Goal: Task Accomplishment & Management: Use online tool/utility

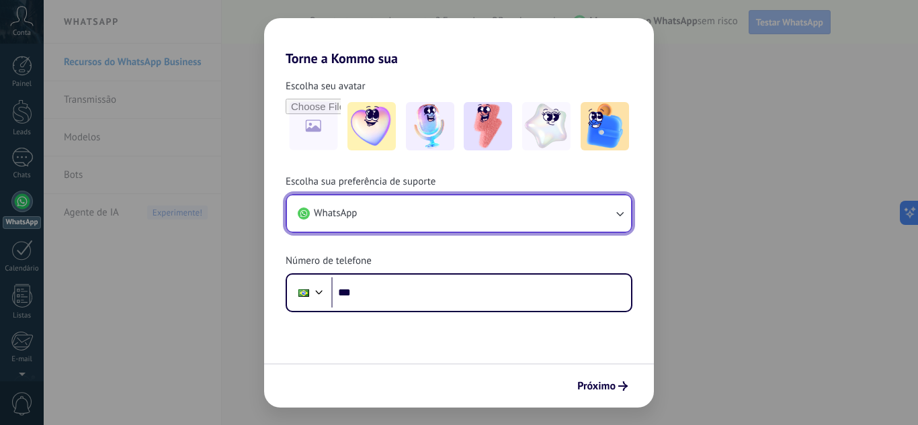
click at [628, 212] on button "WhatsApp" at bounding box center [459, 214] width 344 height 36
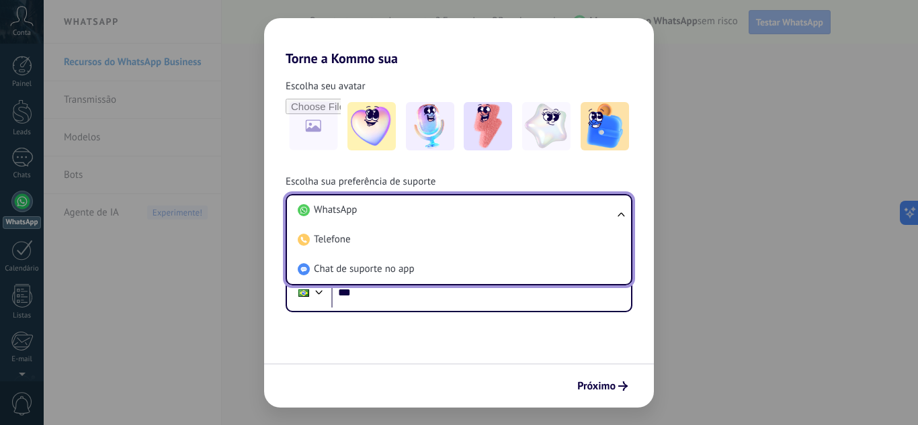
click at [692, 179] on div "Torne a Kommo sua Escolha seu avatar Escolha sua preferência de suporte WhatsAp…" at bounding box center [459, 212] width 918 height 425
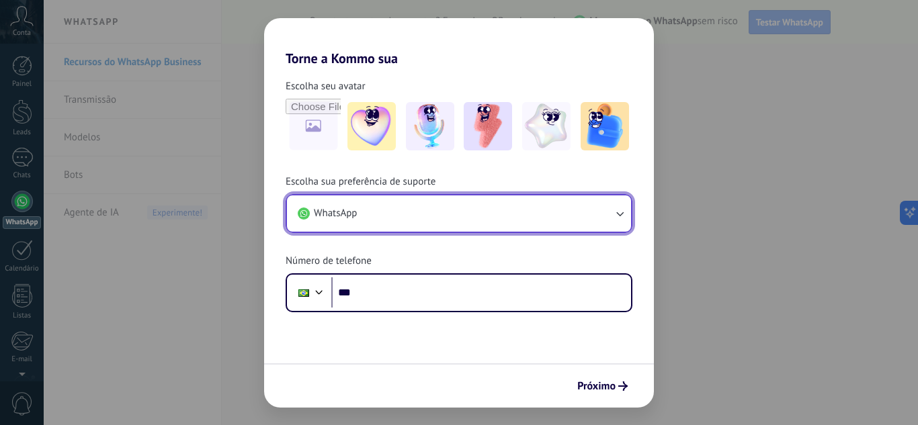
click at [574, 197] on button "WhatsApp" at bounding box center [459, 214] width 344 height 36
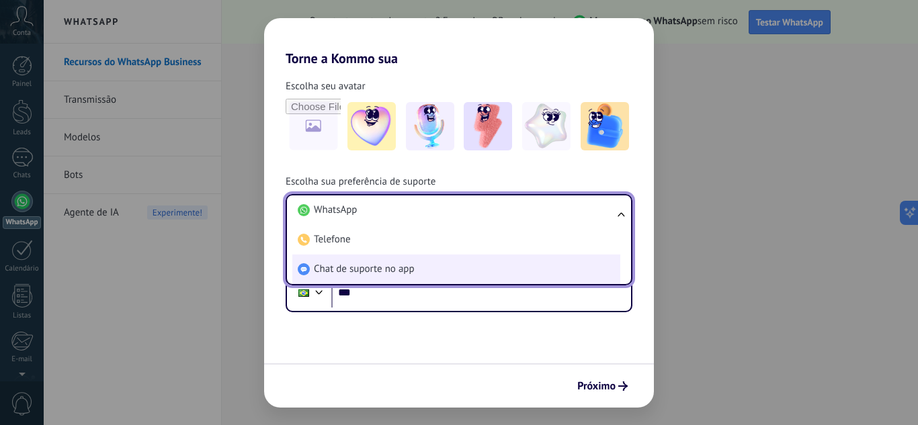
click at [505, 269] on li "Chat de suporte no app" at bounding box center [456, 270] width 328 height 30
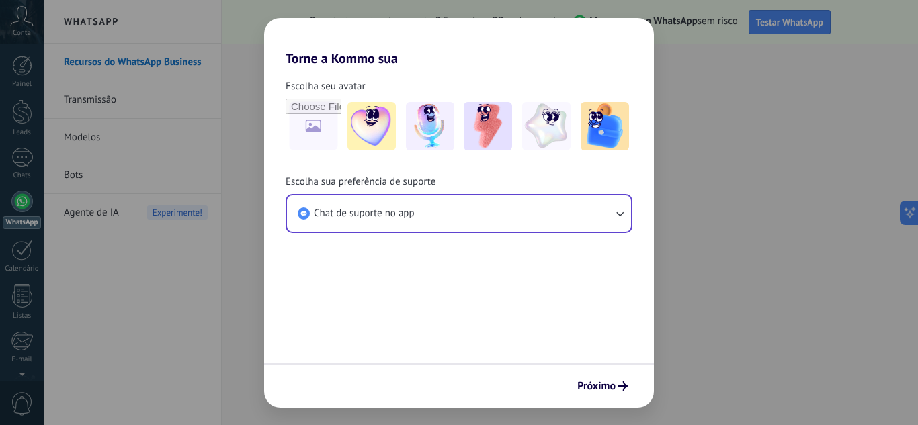
click at [610, 386] on span "Próximo" at bounding box center [596, 386] width 38 height 9
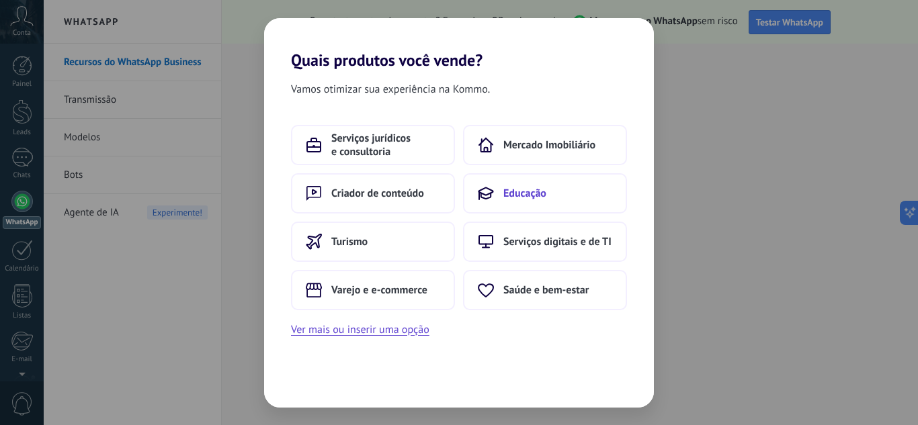
click at [550, 204] on button "Educação" at bounding box center [545, 193] width 164 height 40
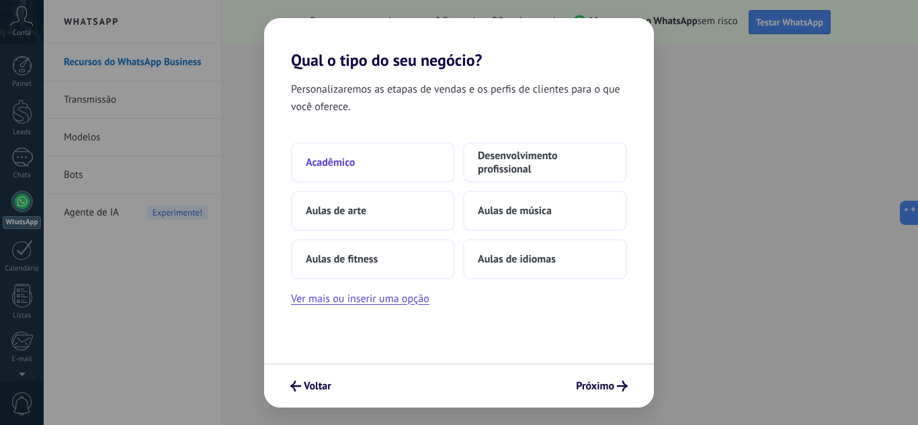
click at [370, 161] on button "Acadêmico" at bounding box center [373, 162] width 164 height 40
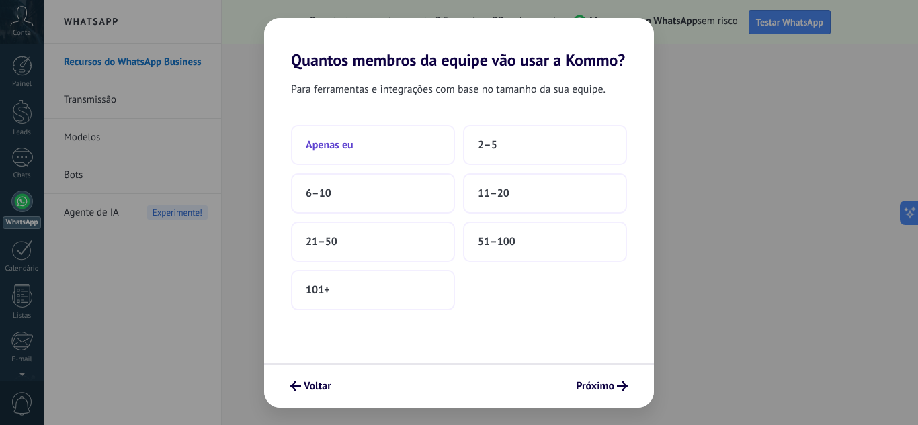
click at [413, 142] on button "Apenas eu" at bounding box center [373, 145] width 164 height 40
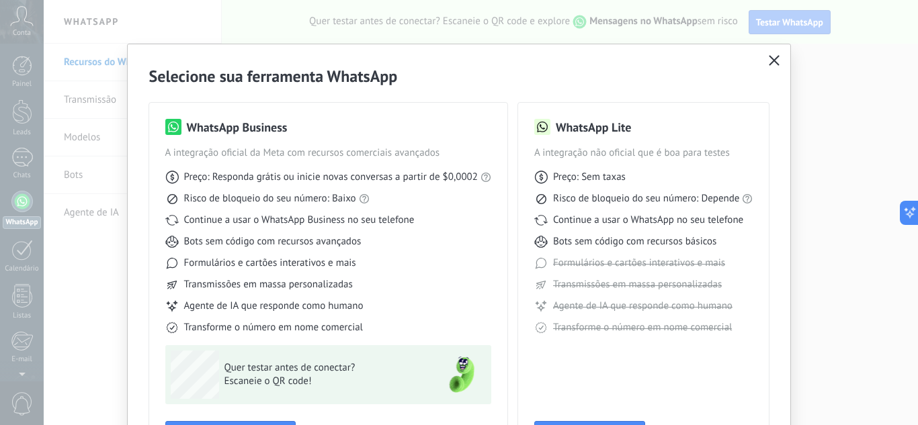
click at [769, 60] on icon "button" at bounding box center [774, 60] width 11 height 11
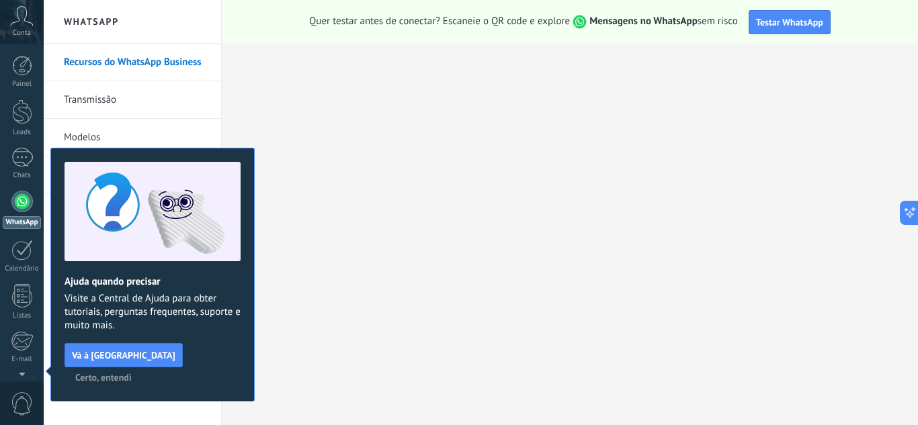
click at [132, 373] on span "Certo, entendi" at bounding box center [103, 377] width 56 height 9
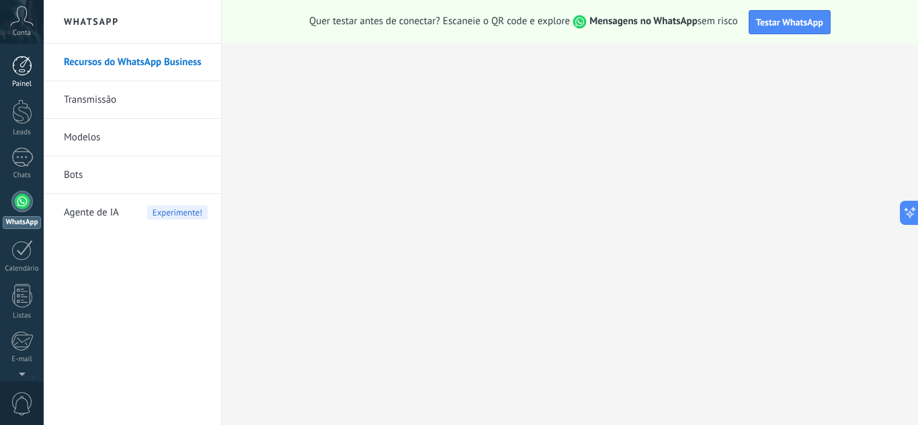
click at [30, 67] on div at bounding box center [22, 66] width 20 height 20
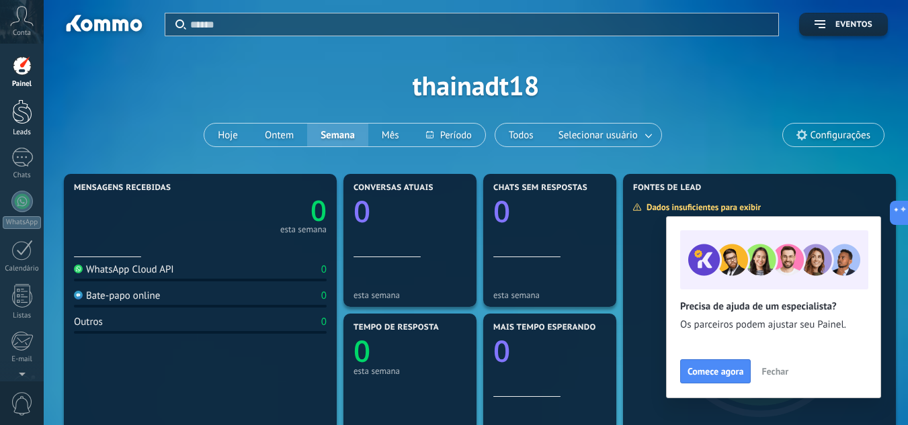
click at [21, 122] on div at bounding box center [22, 111] width 20 height 25
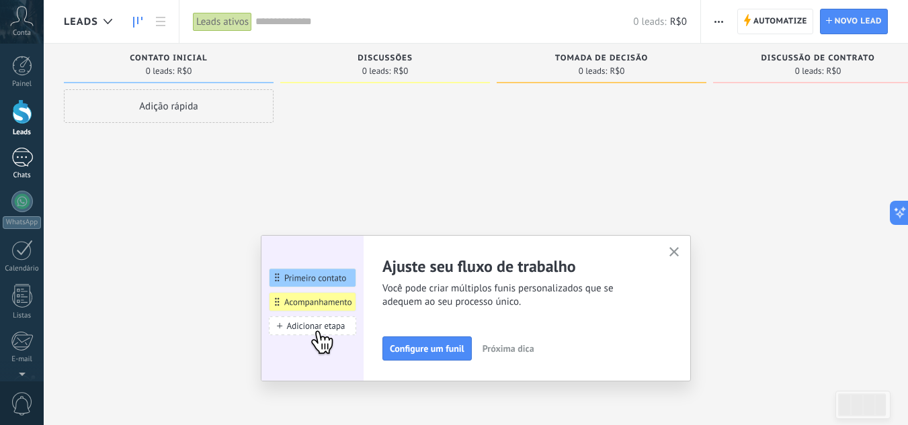
click at [17, 158] on div at bounding box center [22, 157] width 22 height 19
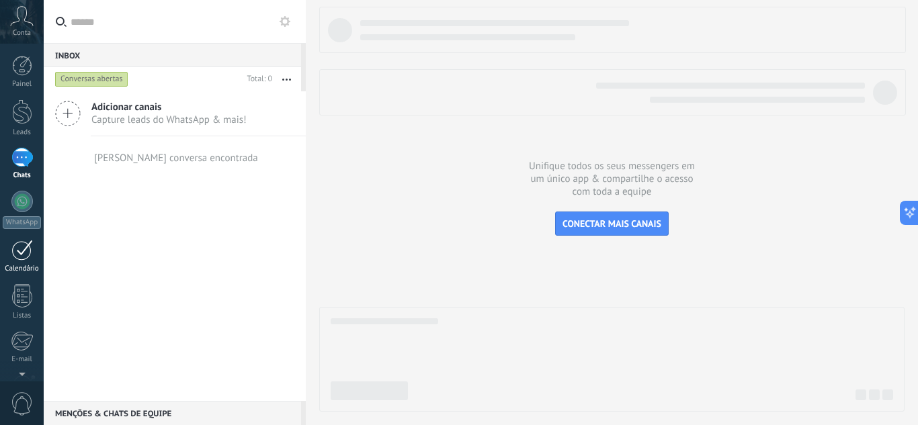
click at [24, 273] on div "Calendário" at bounding box center [22, 269] width 39 height 9
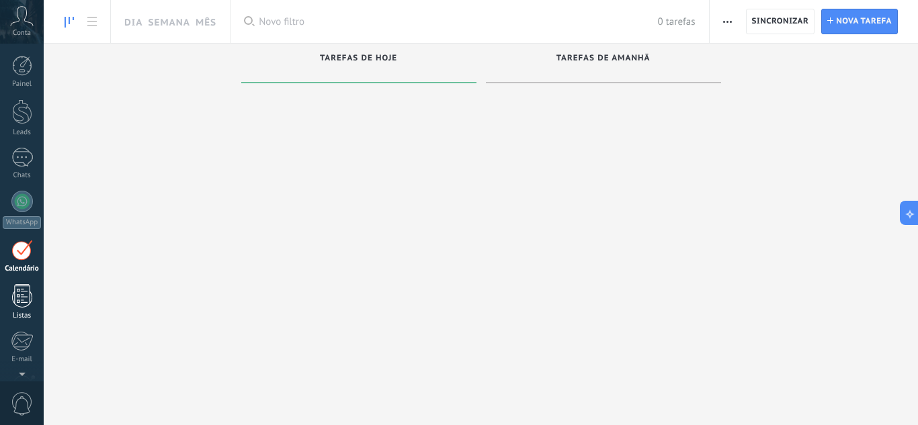
click at [27, 294] on div at bounding box center [22, 296] width 20 height 24
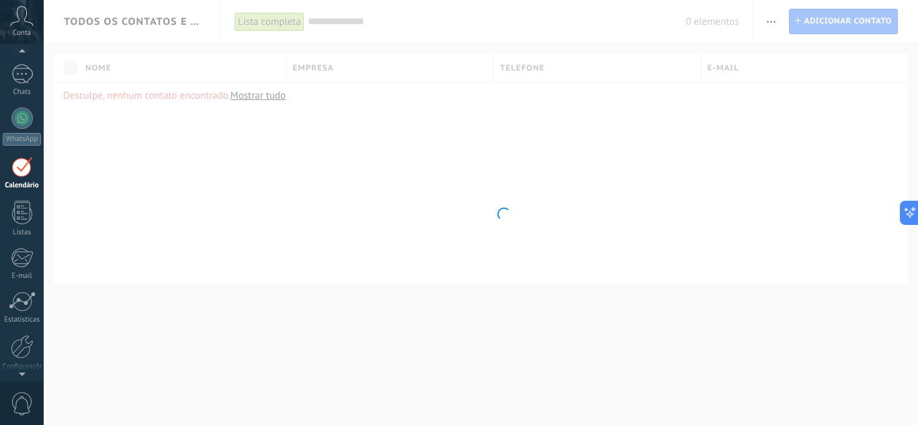
scroll to position [39, 0]
